Goal: Task Accomplishment & Management: Use online tool/utility

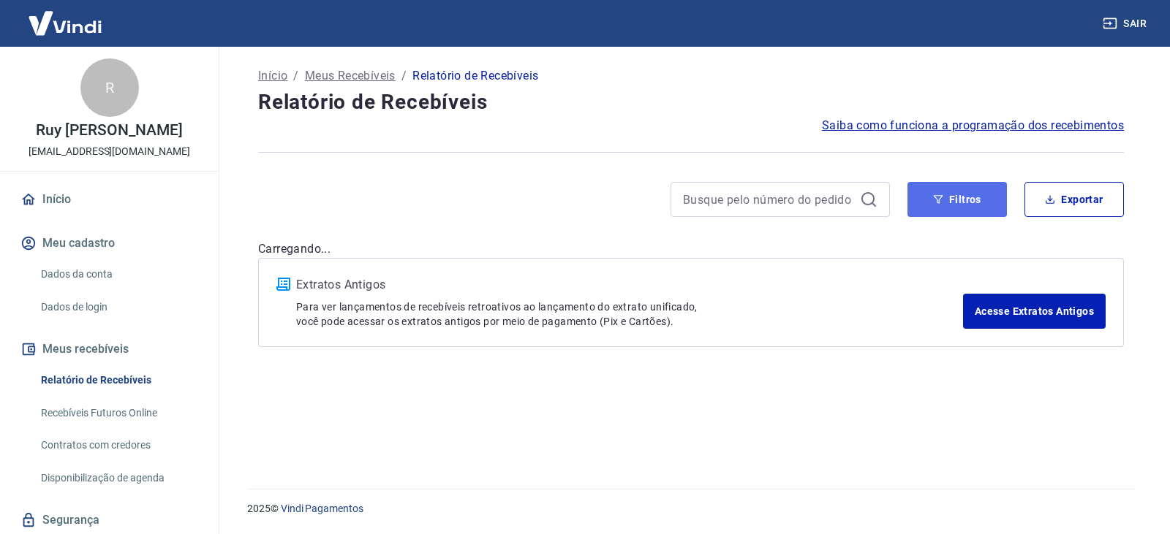
click at [961, 201] on button "Filtros" at bounding box center [956, 199] width 99 height 35
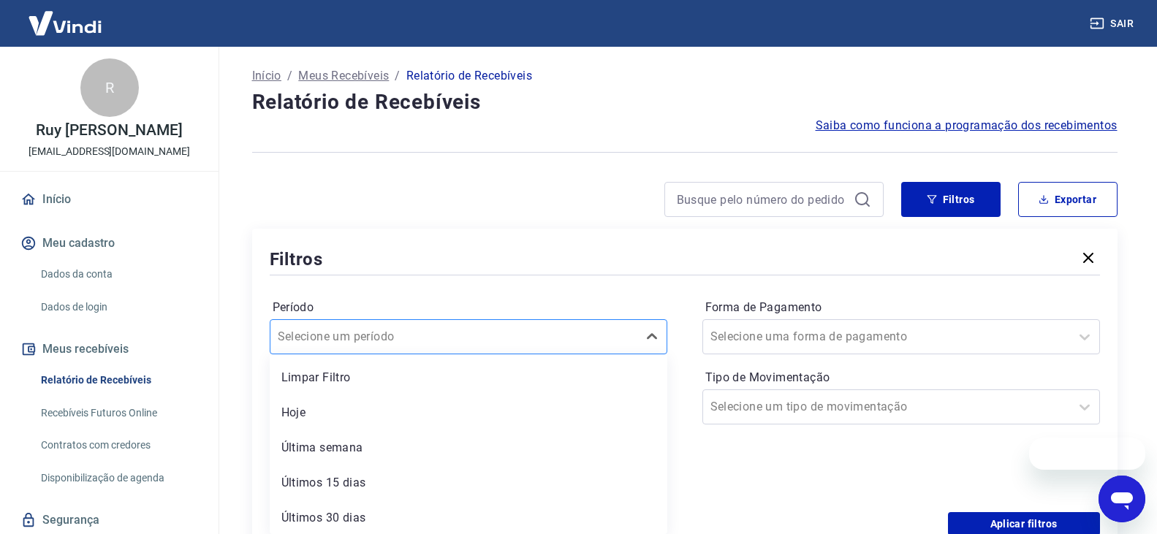
click at [436, 336] on div "option Limpar Filtro focused, 1 of 7. 7 results available. Use Up and Down to c…" at bounding box center [469, 337] width 398 height 35
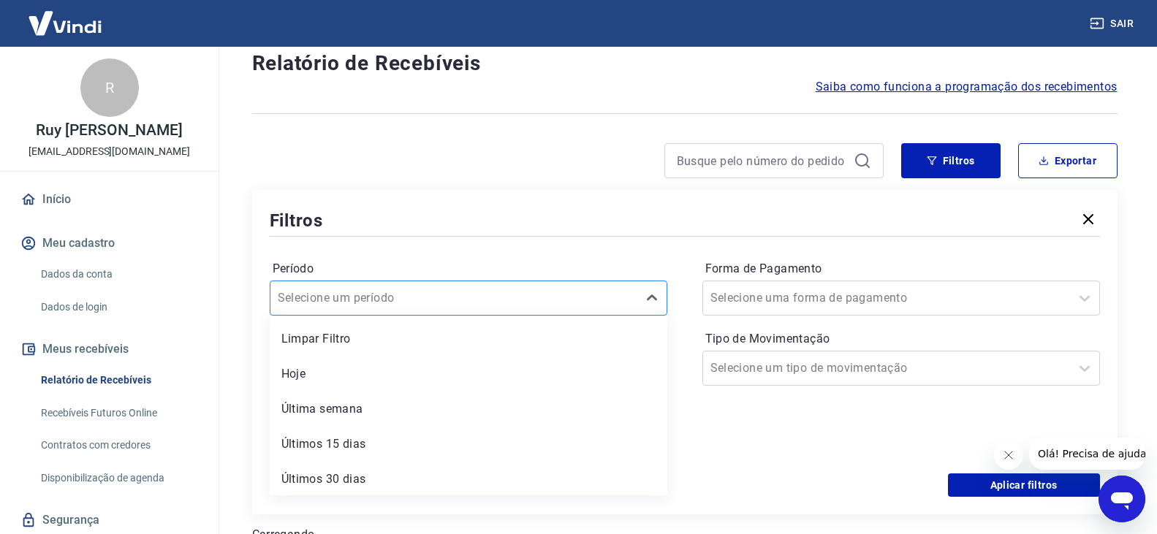
scroll to position [39, 0]
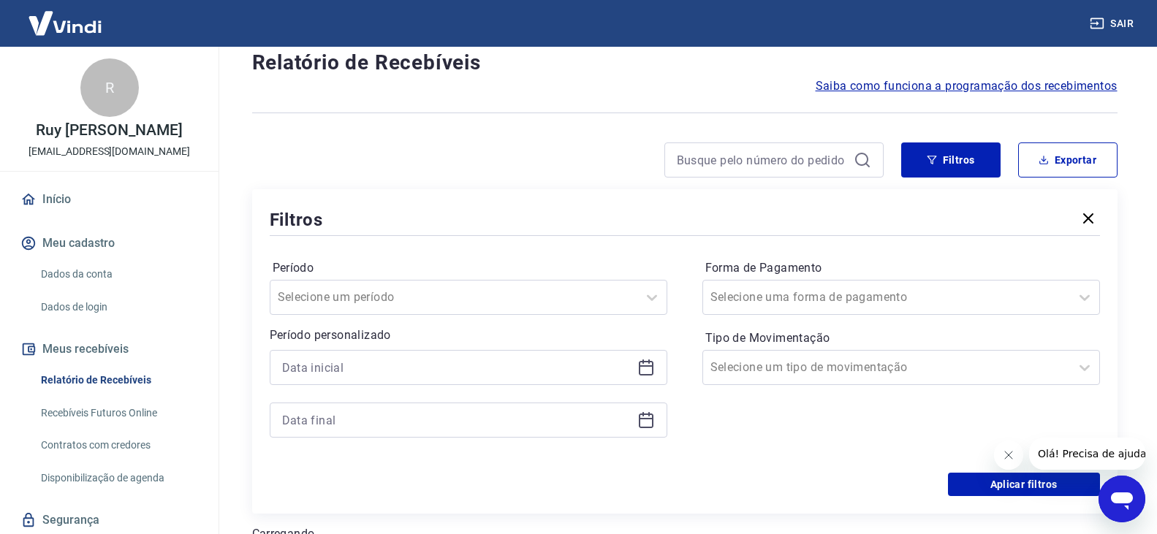
click at [516, 239] on div "Período Selecione um período Período personalizado Forma de Pagamento Selecione…" at bounding box center [685, 356] width 831 height 234
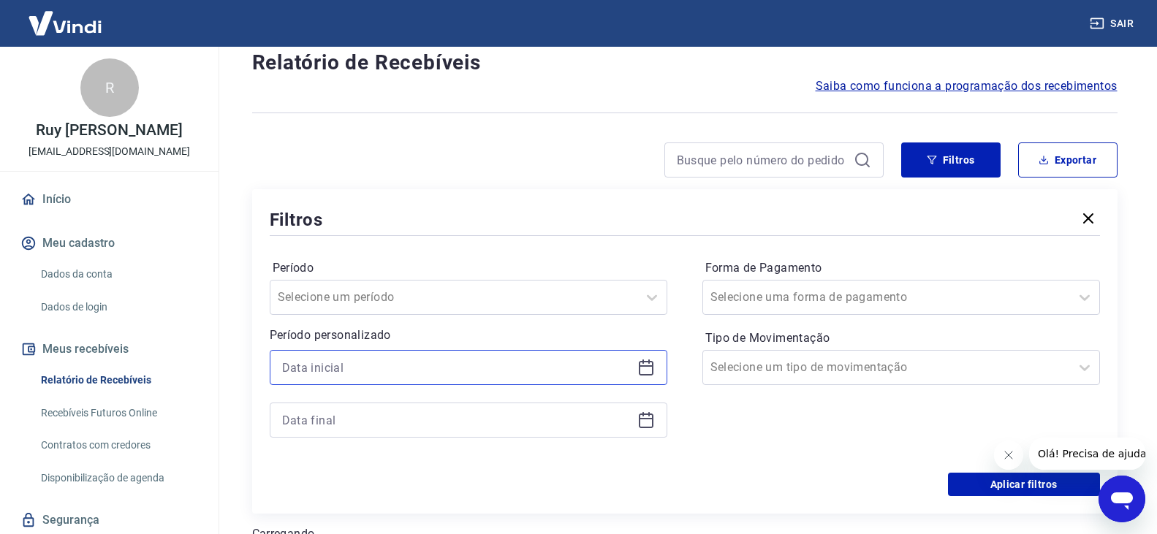
click at [460, 368] on input at bounding box center [457, 368] width 350 height 22
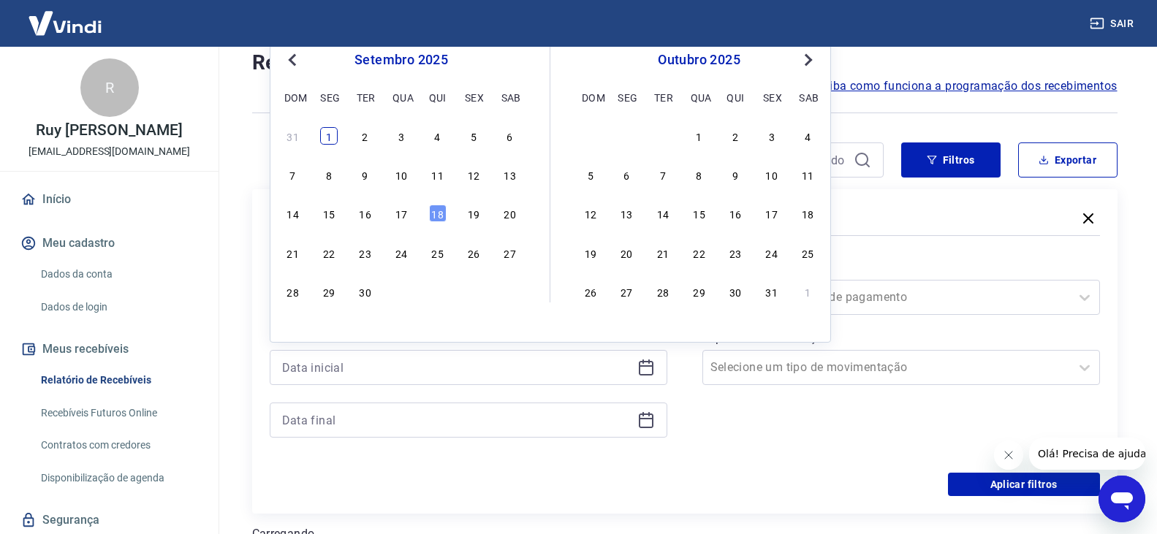
click at [320, 136] on div "1" at bounding box center [329, 136] width 18 height 18
type input "[DATE]"
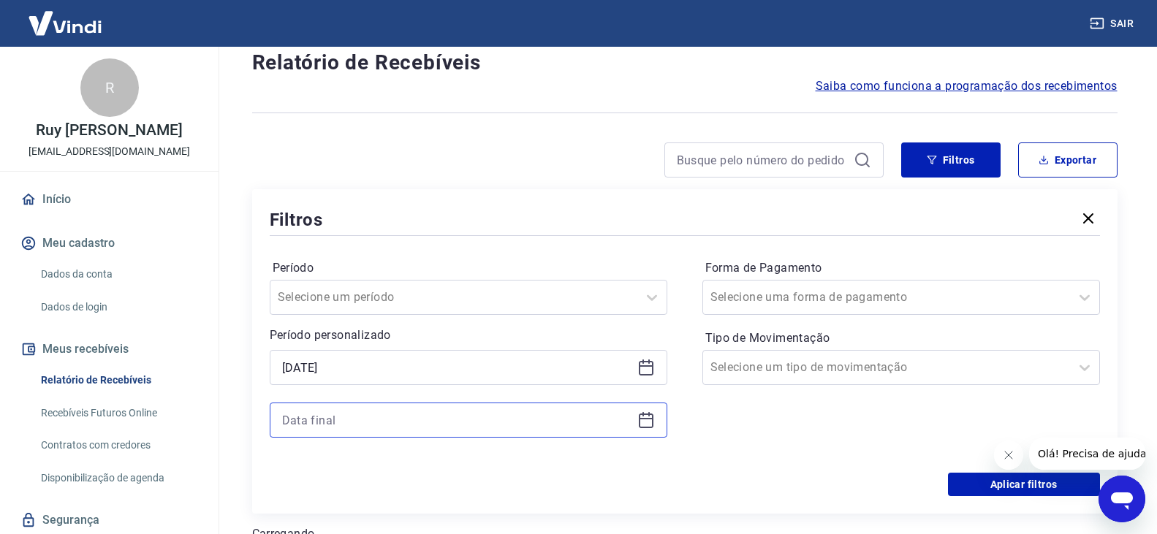
click at [494, 422] on input at bounding box center [457, 420] width 350 height 22
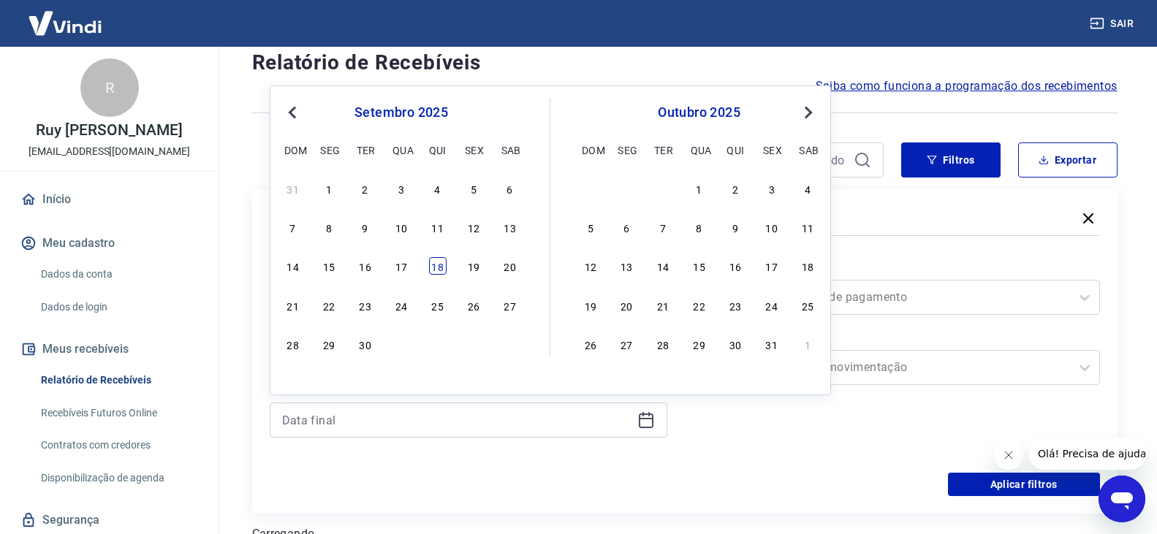
click at [446, 268] on div "18" at bounding box center [438, 266] width 18 height 18
type input "[DATE]"
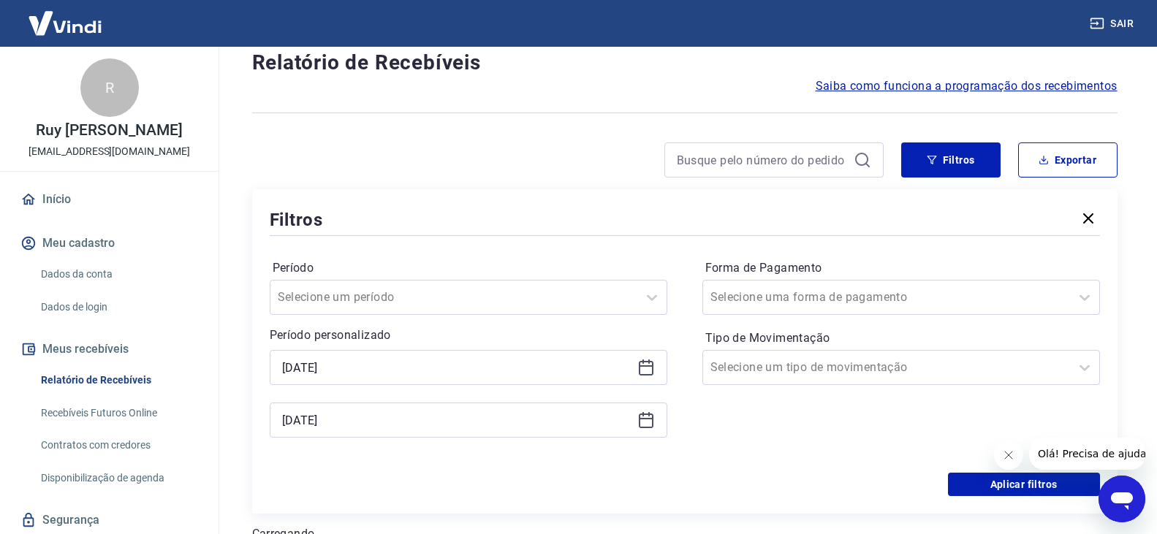
click at [838, 480] on div "Aplicar filtros" at bounding box center [685, 484] width 831 height 23
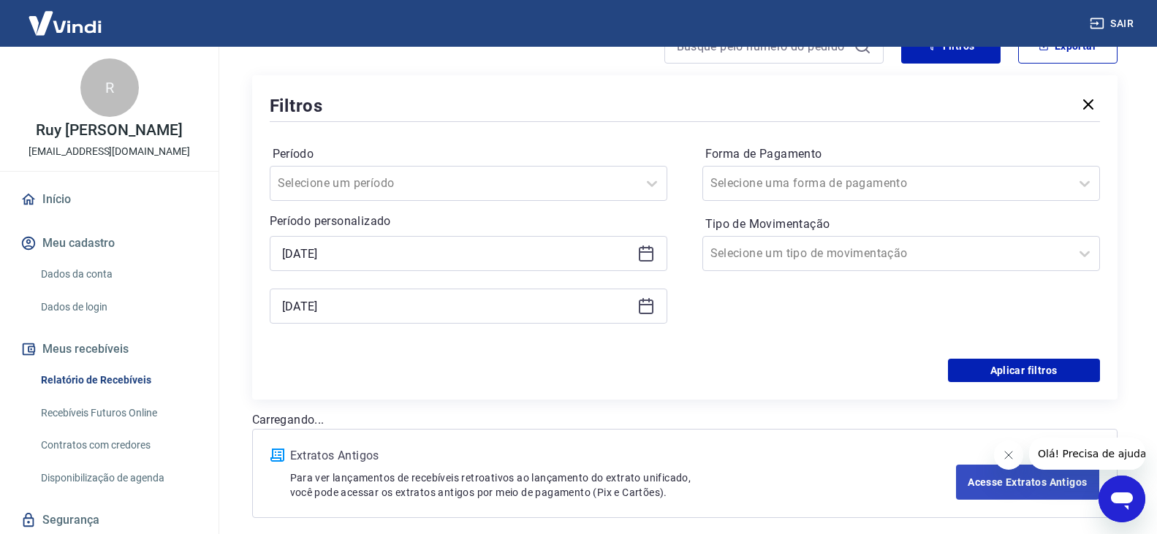
scroll to position [186, 0]
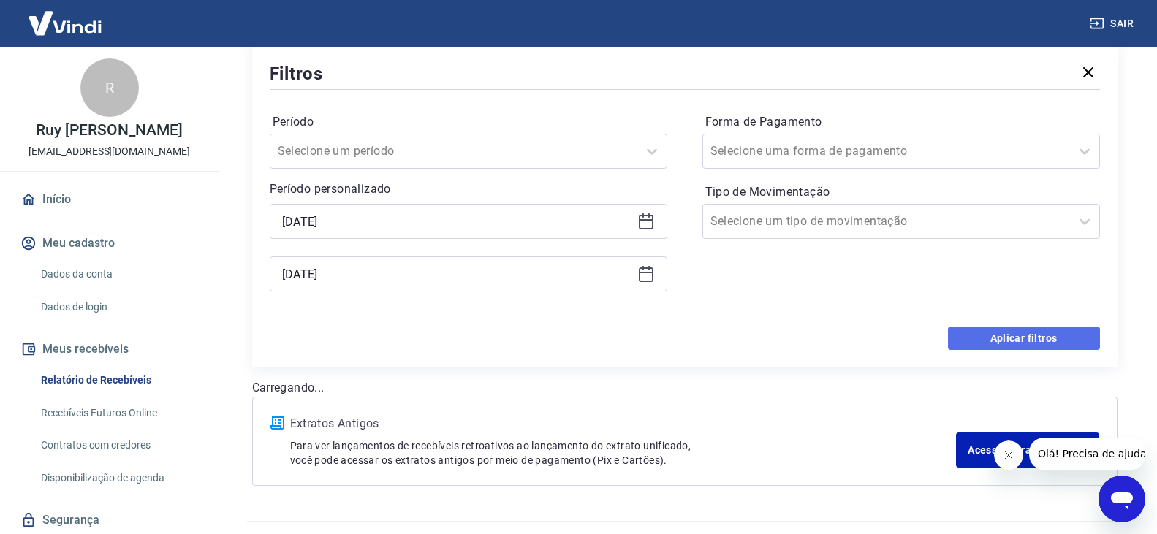
click at [1010, 336] on button "Aplicar filtros" at bounding box center [1024, 338] width 152 height 23
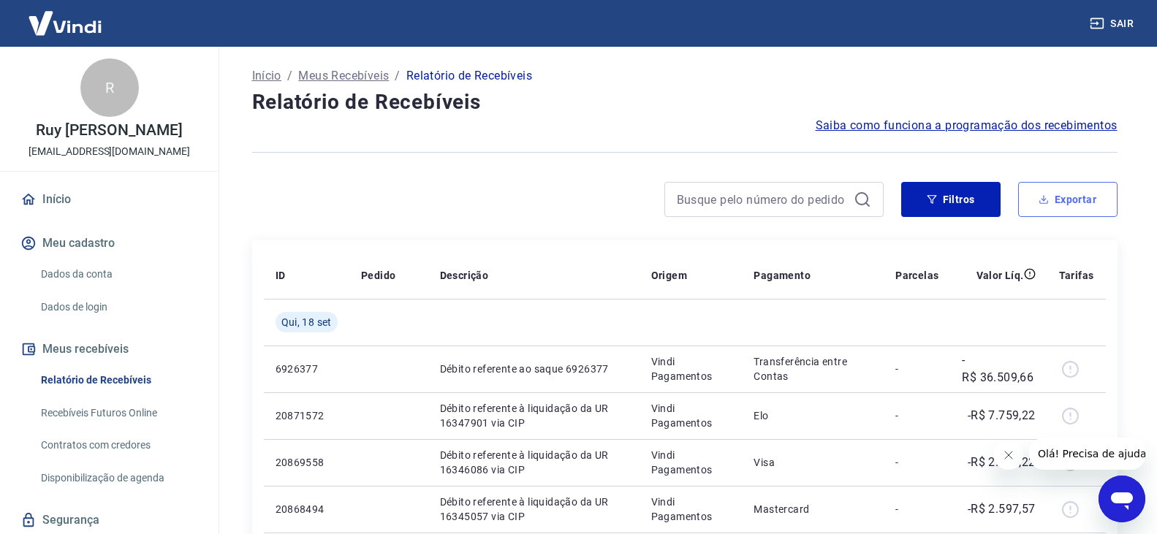
click at [1074, 200] on button "Exportar" at bounding box center [1068, 199] width 99 height 35
type input "[DATE]"
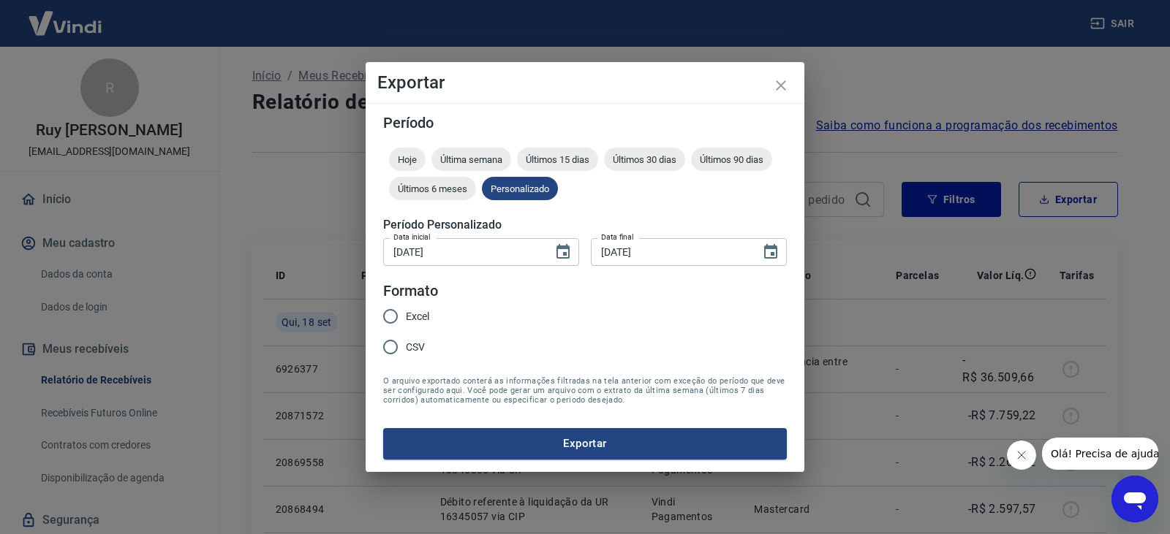
click at [391, 315] on input "Excel" at bounding box center [390, 316] width 31 height 31
radio input "true"
click at [591, 448] on button "Exportar" at bounding box center [585, 443] width 404 height 31
